Goal: Book appointment/travel/reservation

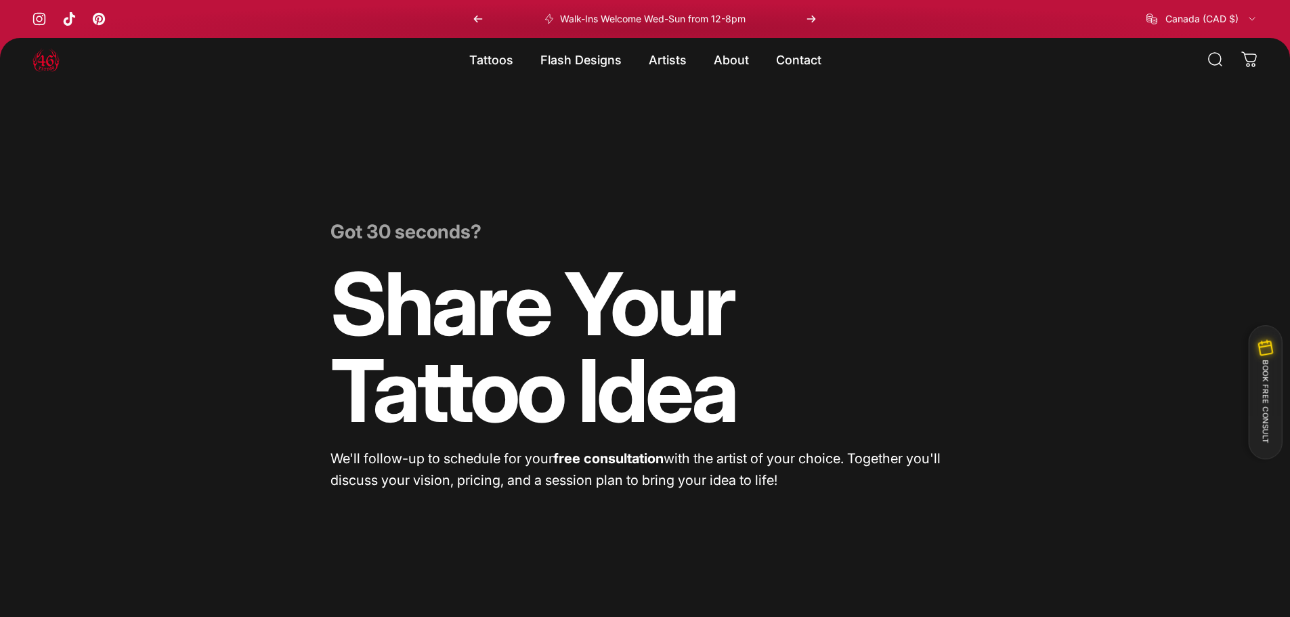
click at [780, 383] on button "BOOK FREE CONSULT" at bounding box center [1265, 392] width 34 height 134
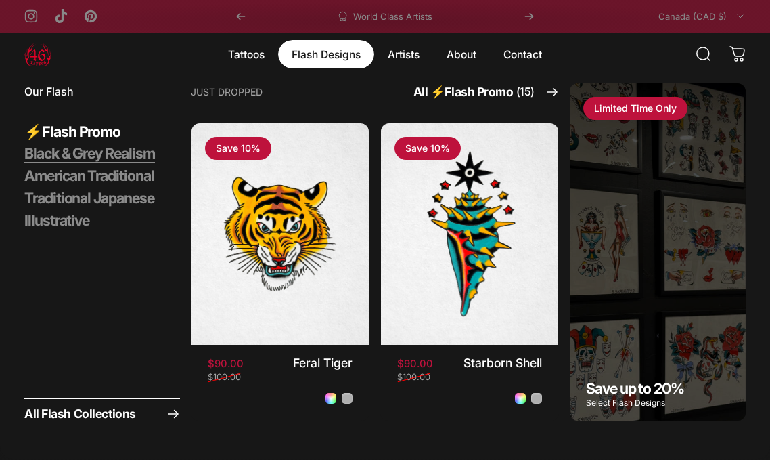
click at [94, 157] on span "Black & Grey Realism" at bounding box center [89, 153] width 131 height 18
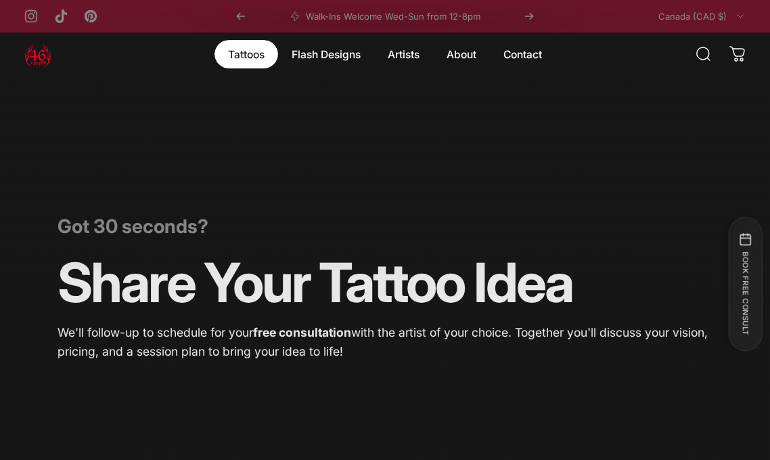
click at [246, 59] on magnet-element "Tattoos Tattoos" at bounding box center [247, 54] width 64 height 28
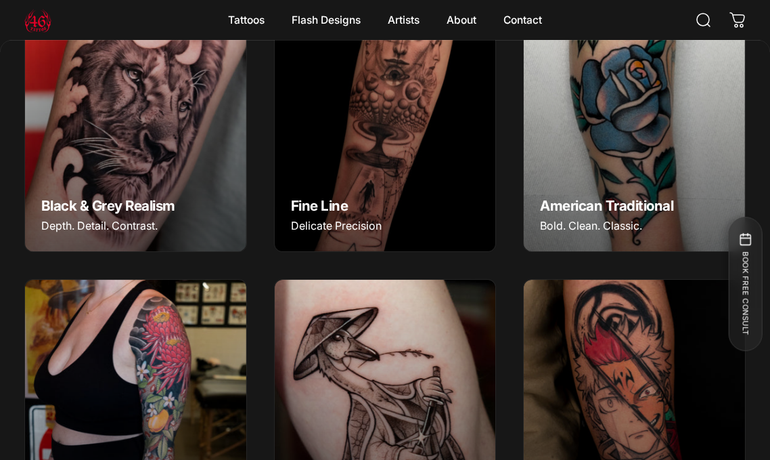
scroll to position [538, 0]
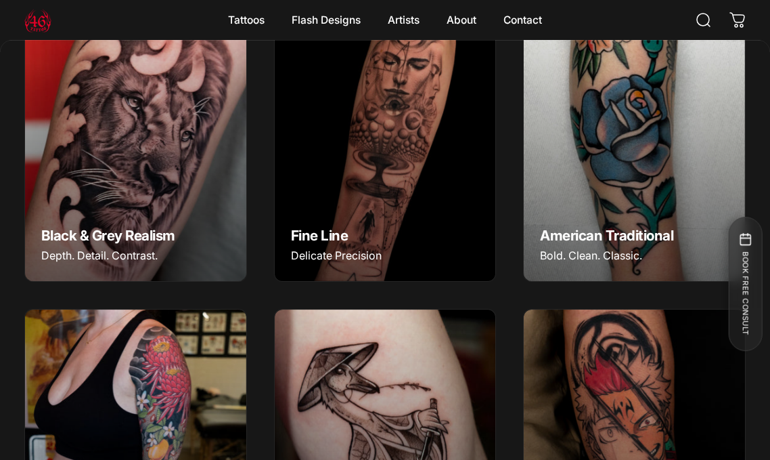
click at [166, 170] on img "Black & Grey Realism" at bounding box center [136, 142] width 232 height 290
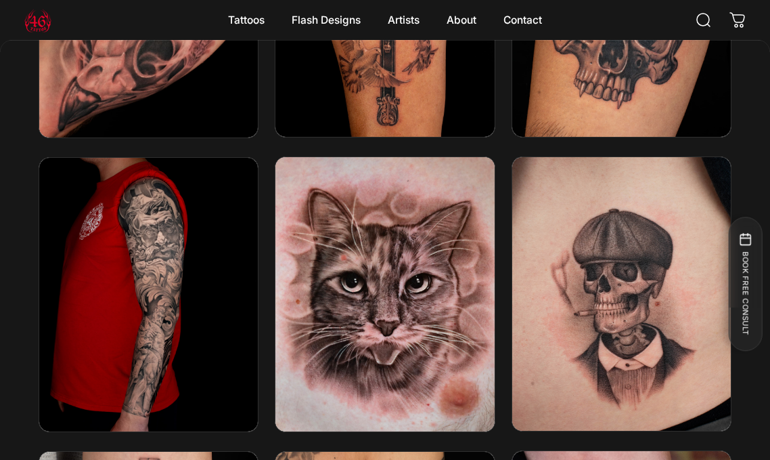
scroll to position [2166, 0]
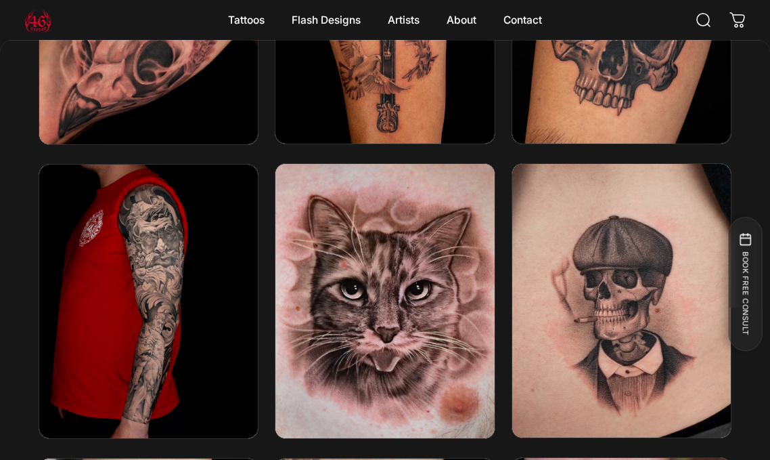
click at [661, 296] on img at bounding box center [621, 300] width 234 height 292
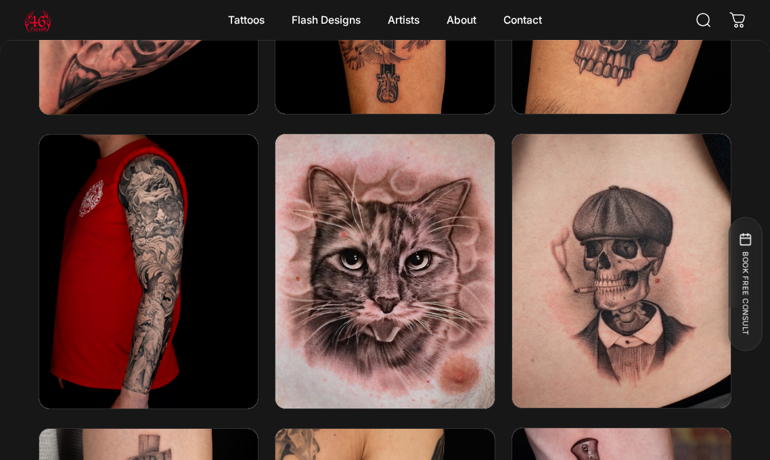
scroll to position [2234, 0]
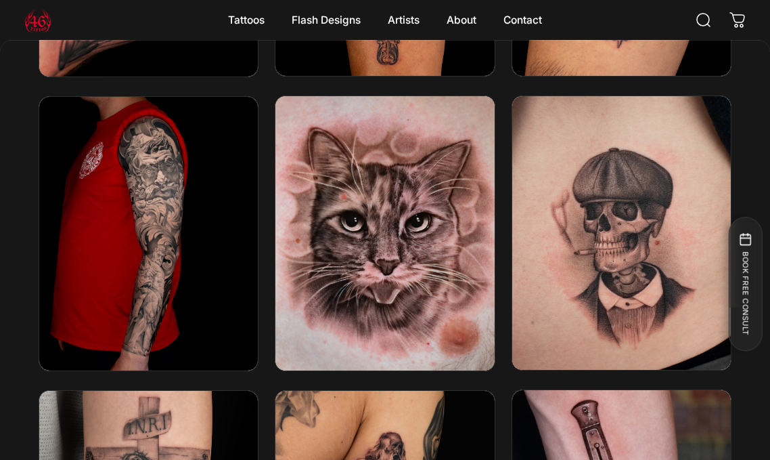
click at [644, 248] on img at bounding box center [621, 233] width 234 height 292
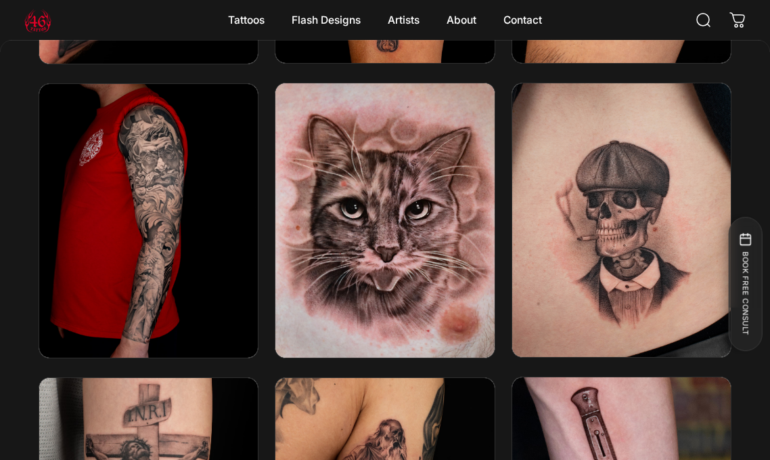
scroll to position [2166, 0]
